Goal: Navigation & Orientation: Find specific page/section

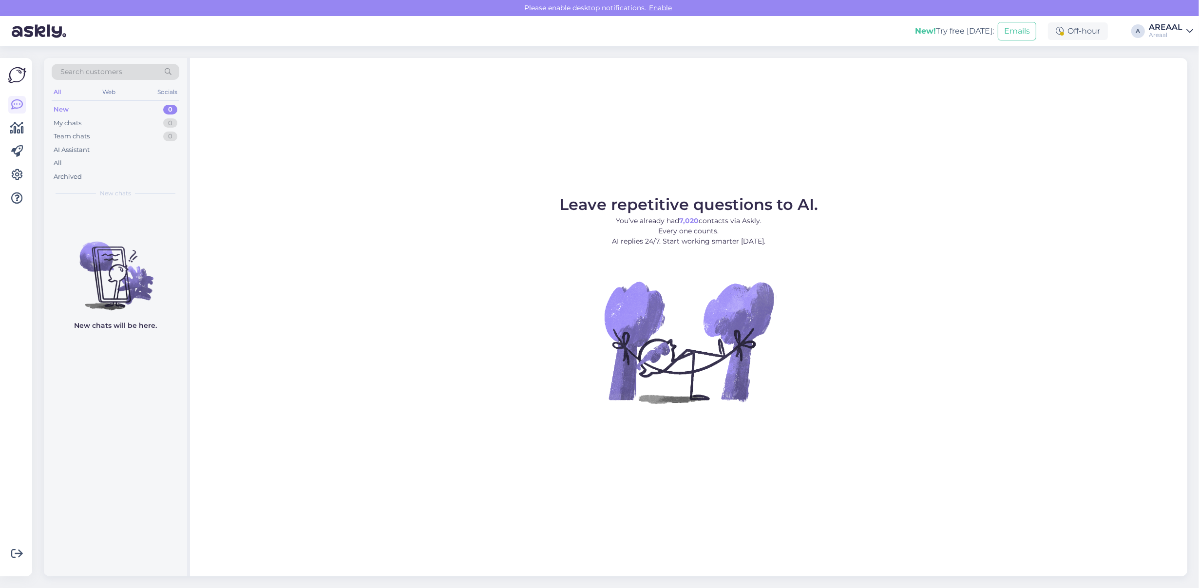
click at [449, 140] on div "Leave repetitive questions to AI. You’ve already had 7,020 contacts via Askly. …" at bounding box center [689, 317] width 998 height 518
click at [123, 157] on div "All" at bounding box center [116, 163] width 128 height 14
click at [101, 165] on div "All" at bounding box center [116, 163] width 128 height 14
